Goal: Find specific page/section: Find specific page/section

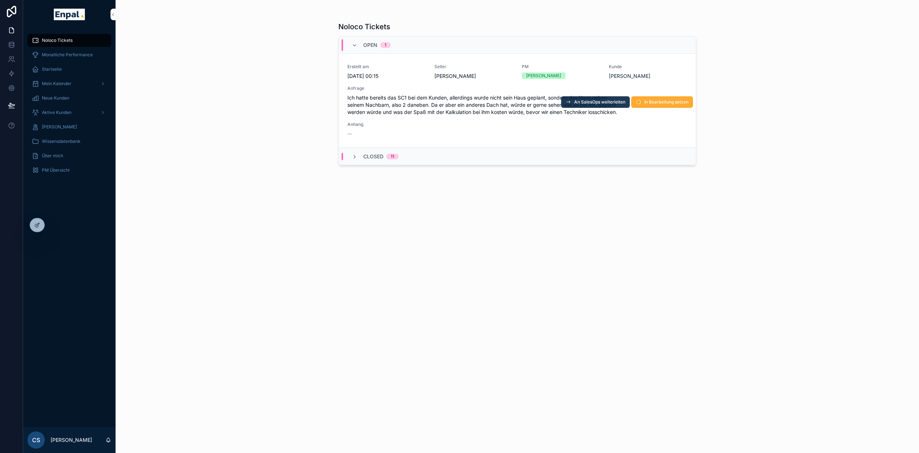
click at [602, 99] on button "An SalesOps weiterleiten" at bounding box center [595, 102] width 69 height 12
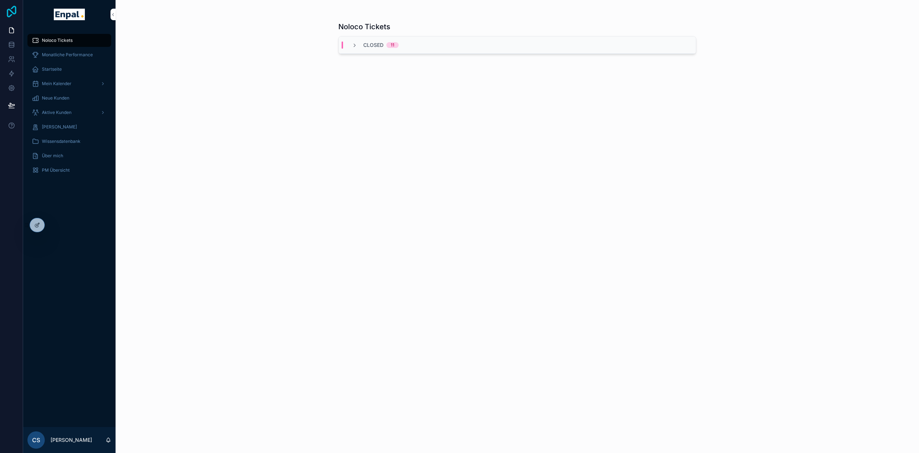
click at [15, 11] on icon at bounding box center [11, 12] width 14 height 12
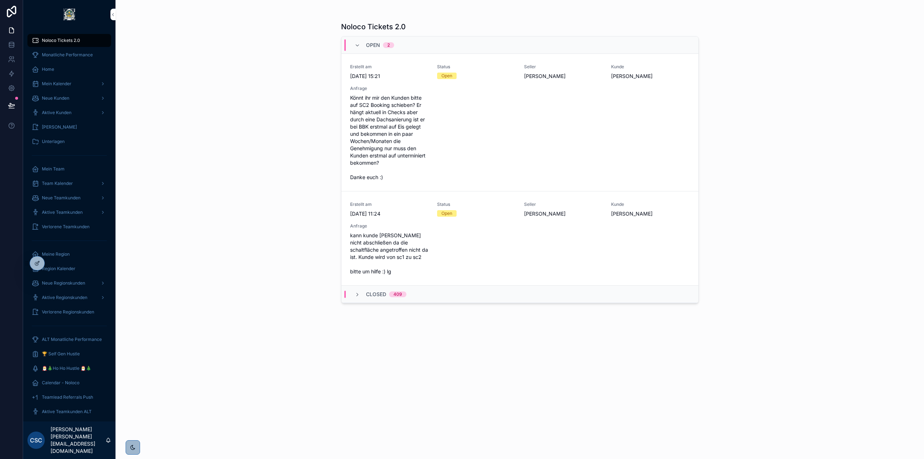
click at [275, 316] on div "Noloco Tickets 2.0 Open 2 Erstellt am [DATE] 15:21 Status Open Seller [PERSON_N…" at bounding box center [520, 229] width 809 height 459
click at [55, 263] on icon at bounding box center [53, 263] width 6 height 6
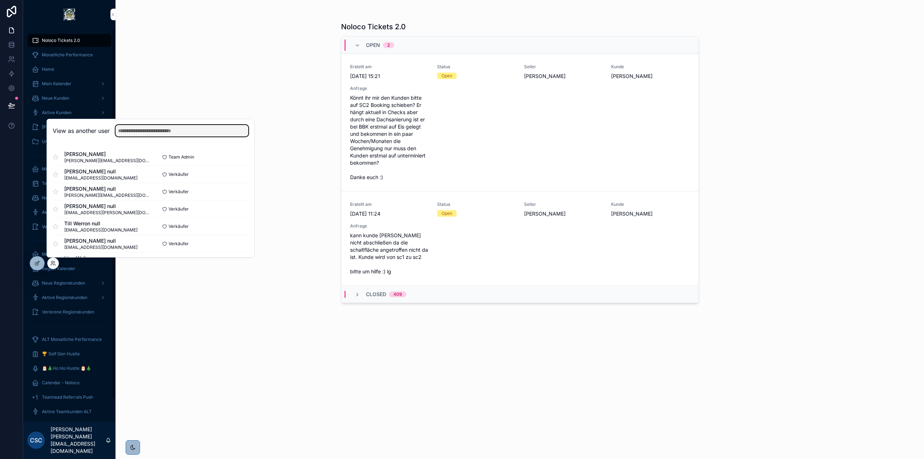
click at [152, 132] on input "text" at bounding box center [182, 131] width 133 height 12
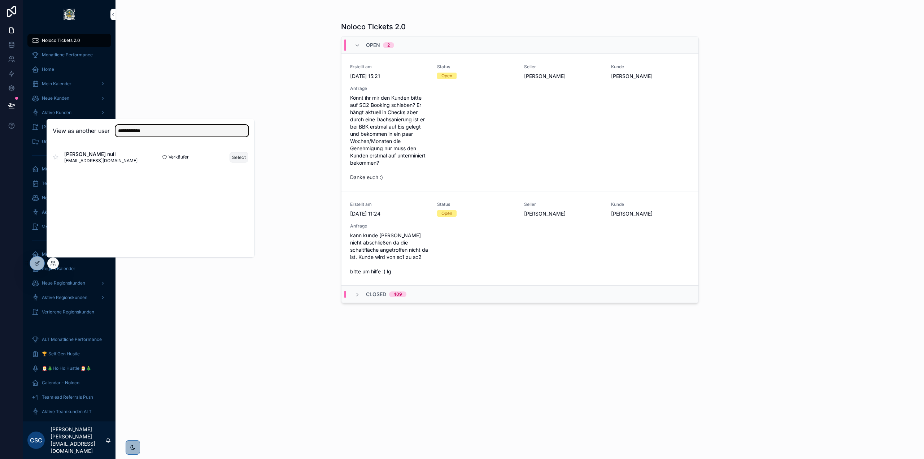
type input "**********"
click at [235, 156] on button "Select" at bounding box center [239, 157] width 19 height 10
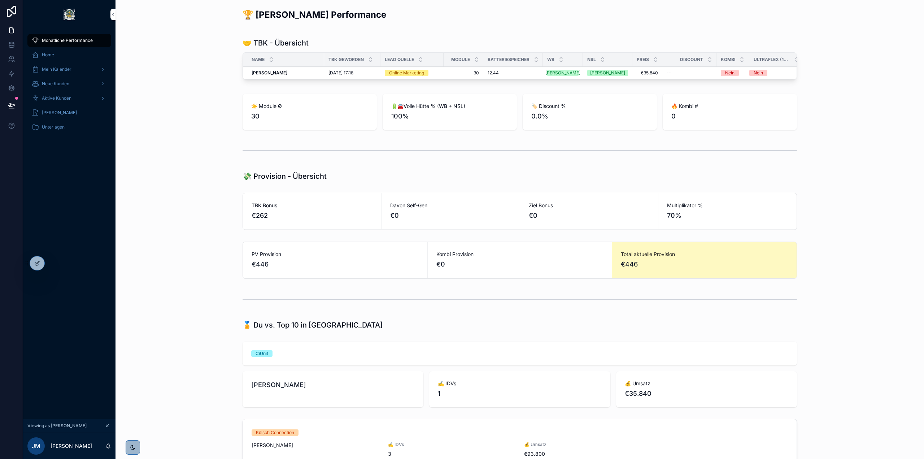
click at [63, 99] on span "Aktive Kunden" at bounding box center [57, 98] width 30 height 6
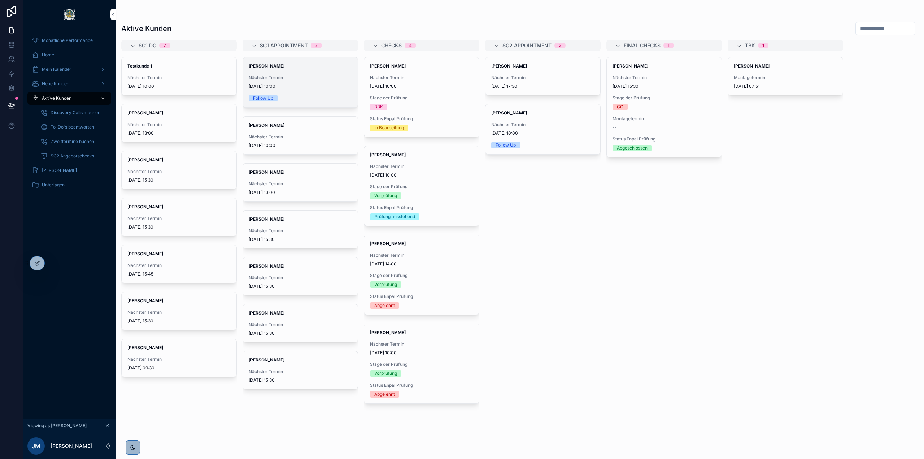
click at [301, 82] on div "Nächster Termin 7.10.2025 10:00" at bounding box center [300, 82] width 103 height 14
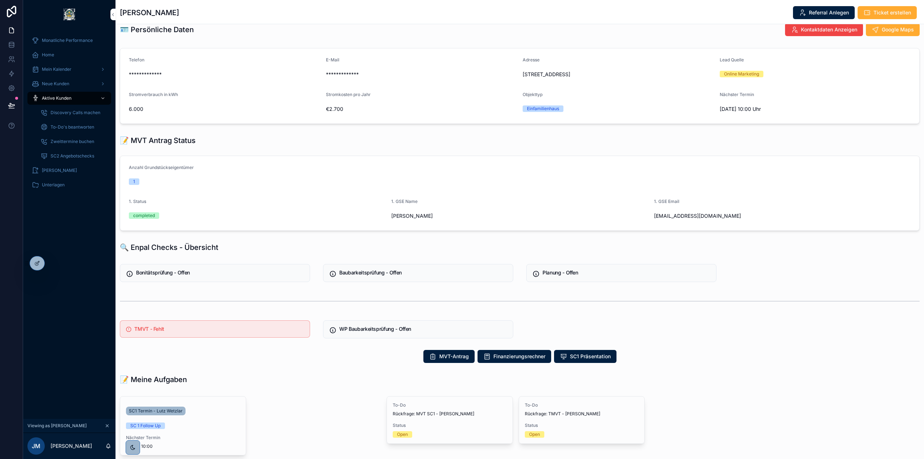
scroll to position [72, 0]
click at [258, 252] on div "🔍 Enpal Checks - Übersicht" at bounding box center [520, 248] width 800 height 10
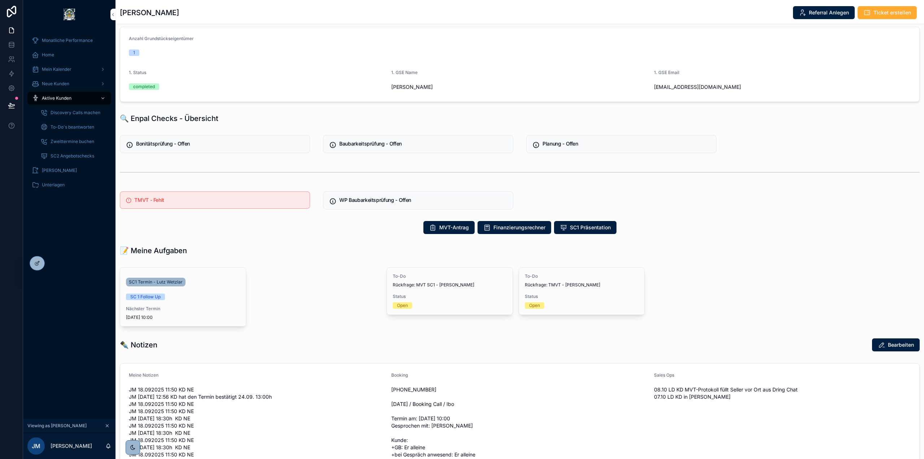
scroll to position [217, 0]
